Goal: Information Seeking & Learning: Learn about a topic

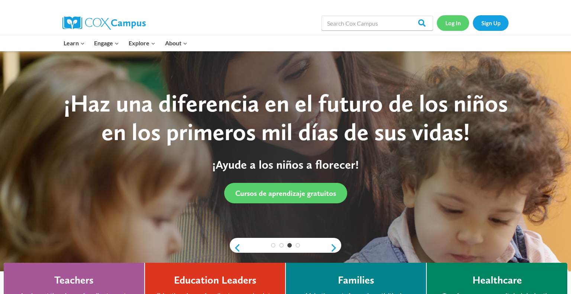
click at [453, 25] on link "Log In" at bounding box center [453, 22] width 32 height 15
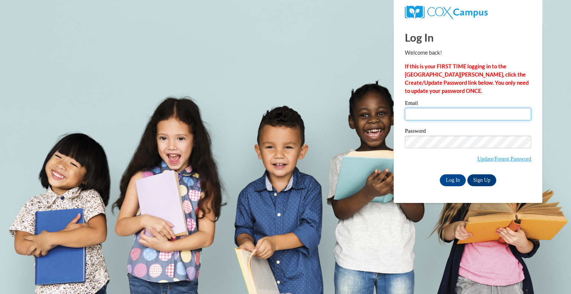
click at [468, 115] on input "Email" at bounding box center [468, 114] width 126 height 13
type input "slong@kewaskumschools.org"
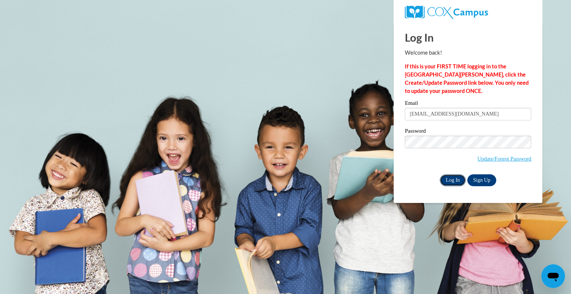
click at [451, 179] on input "Log In" at bounding box center [453, 180] width 26 height 12
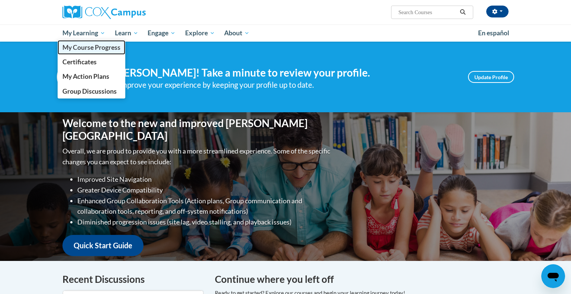
click at [92, 41] on link "My Course Progress" at bounding box center [92, 47] width 68 height 15
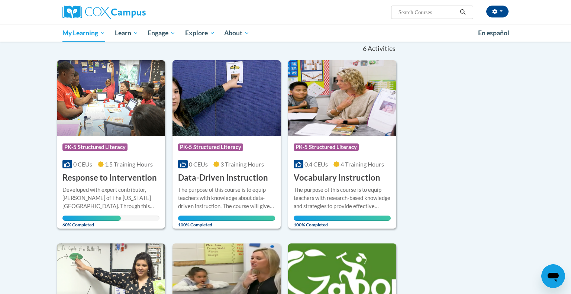
scroll to position [76, 0]
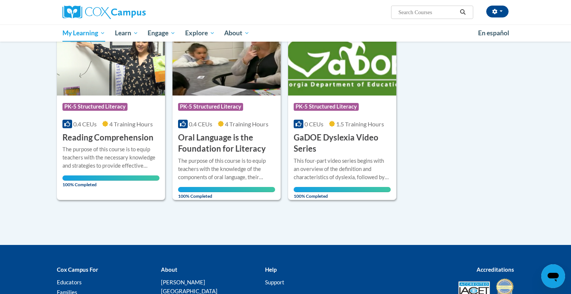
click at [485, 257] on div "Cox Campus For Educators Families Community Leaders About Cox Campus FAQs Terms…" at bounding box center [285, 291] width 571 height 74
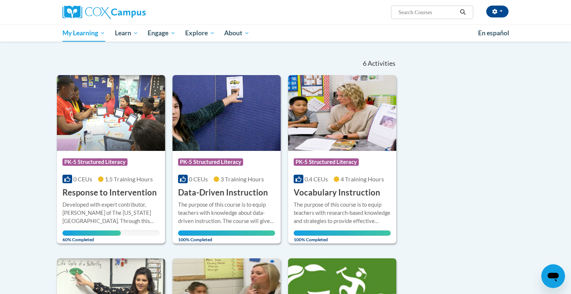
scroll to position [54, 0]
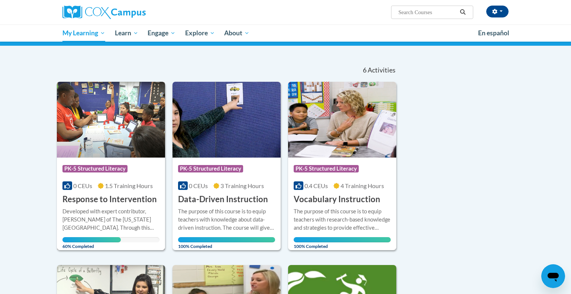
click at [122, 210] on div "Developed with expert contributor, Dr. Laura Justice of The Ohio State Universi…" at bounding box center [110, 220] width 97 height 25
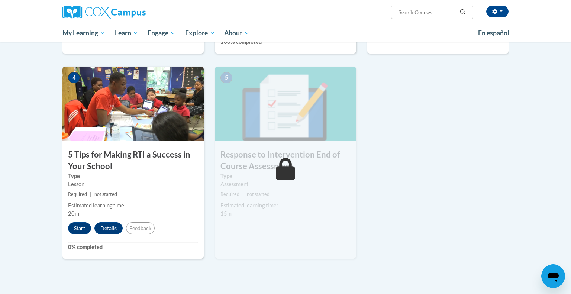
scroll to position [345, 0]
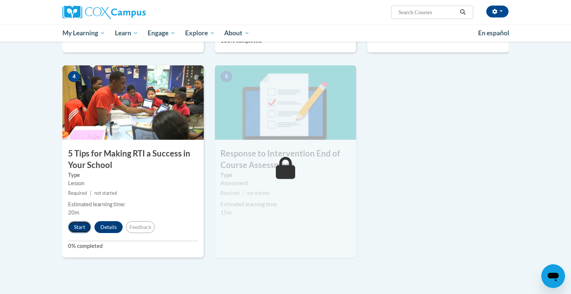
click at [79, 225] on button "Start" at bounding box center [79, 227] width 23 height 12
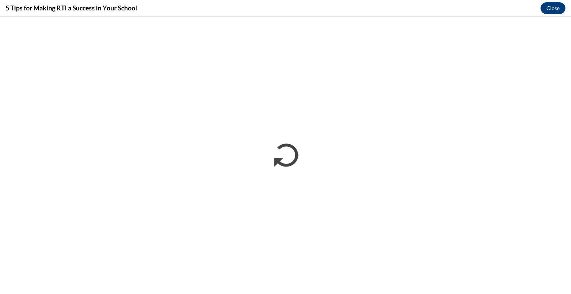
scroll to position [0, 0]
